Goal: Task Accomplishment & Management: Manage account settings

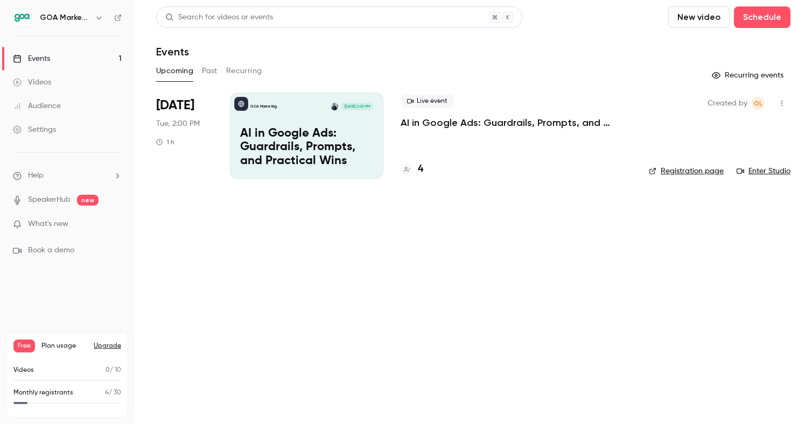
click at [434, 121] on p "AI in Google Ads: Guardrails, Prompts, and Practical Wins" at bounding box center [515, 122] width 231 height 13
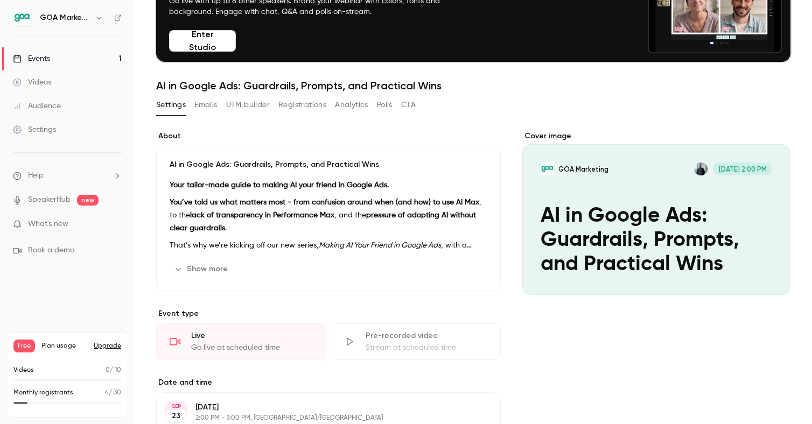
scroll to position [4, 0]
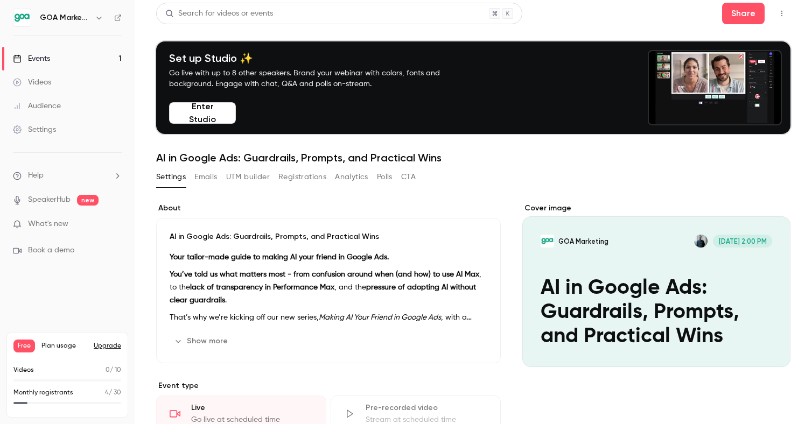
click at [203, 174] on button "Emails" at bounding box center [205, 176] width 23 height 17
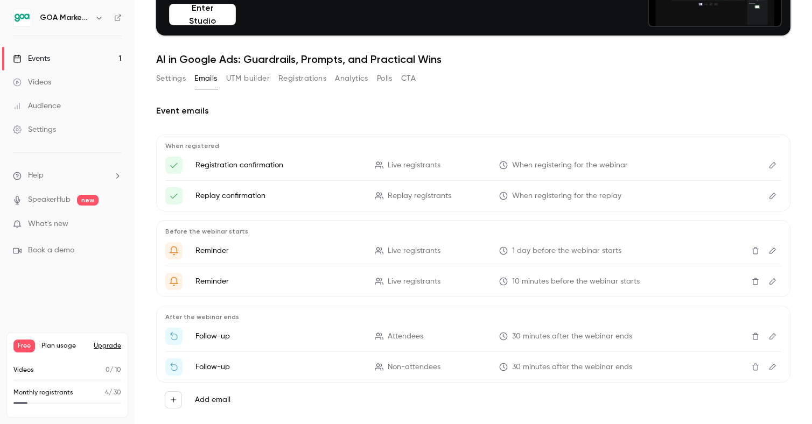
scroll to position [123, 0]
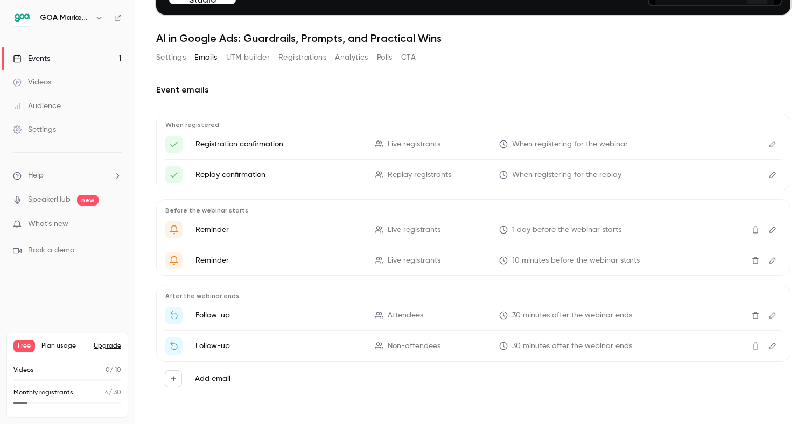
click at [169, 59] on button "Settings" at bounding box center [171, 57] width 30 height 17
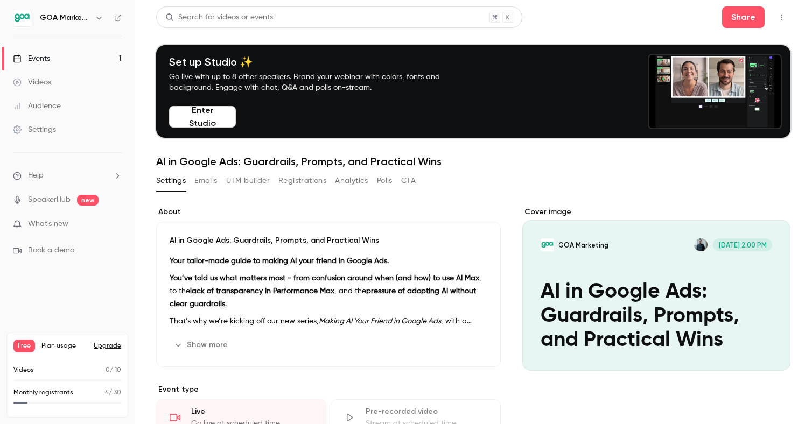
click at [59, 111] on link "Audience" at bounding box center [67, 106] width 135 height 24
click at [30, 108] on div "Audience" at bounding box center [37, 106] width 48 height 11
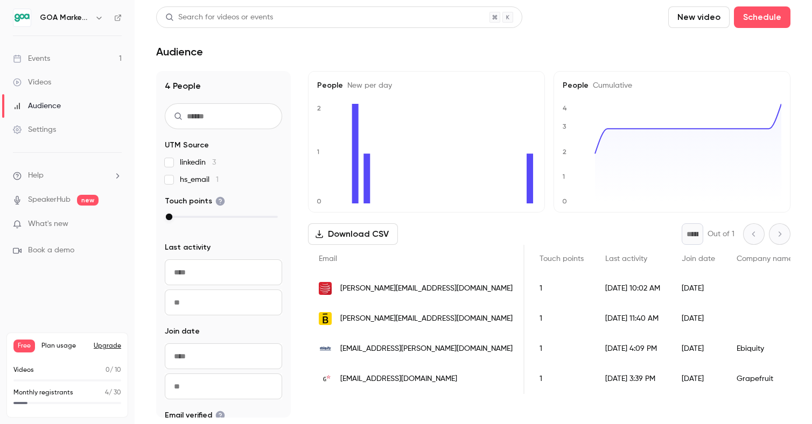
scroll to position [0, 152]
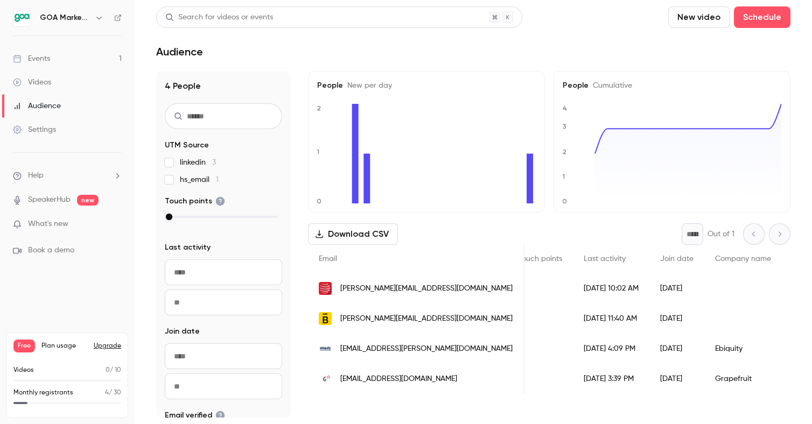
click at [704, 376] on div "Grapefruit" at bounding box center [743, 379] width 78 height 30
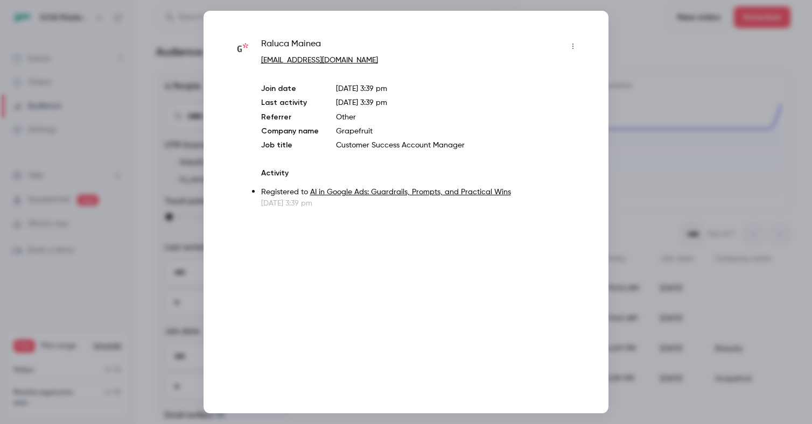
click at [704, 66] on div at bounding box center [406, 212] width 812 height 424
